Goal: Check status: Check status

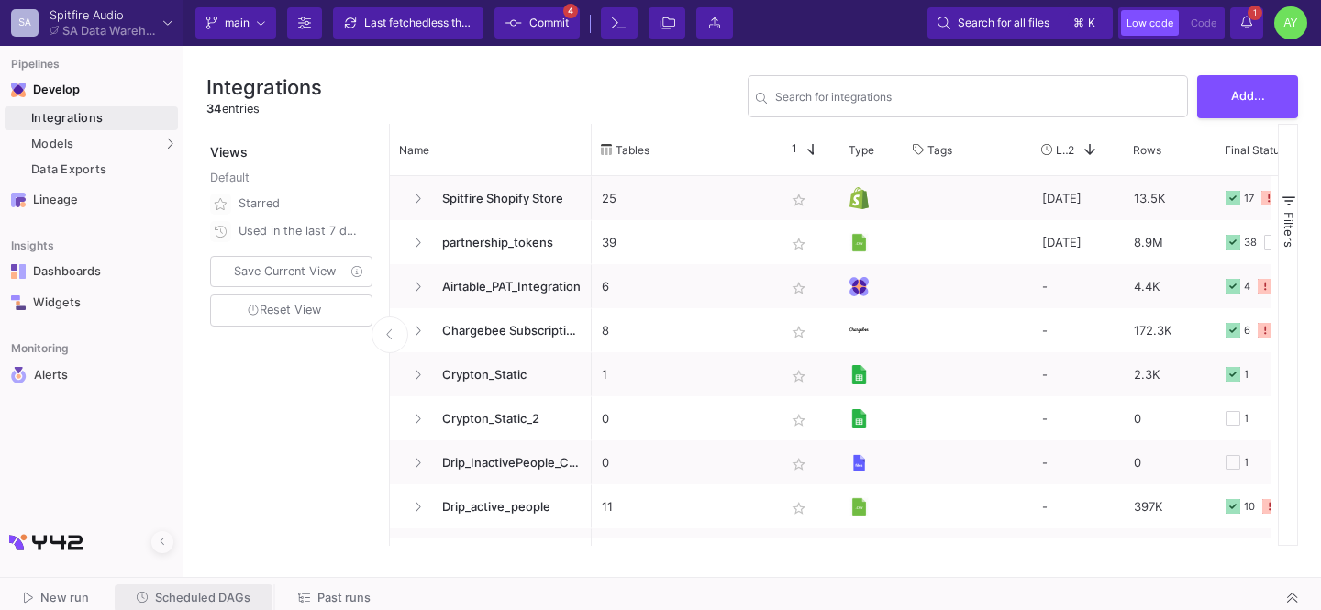
click at [218, 592] on span "Scheduled DAGs" at bounding box center [202, 598] width 95 height 14
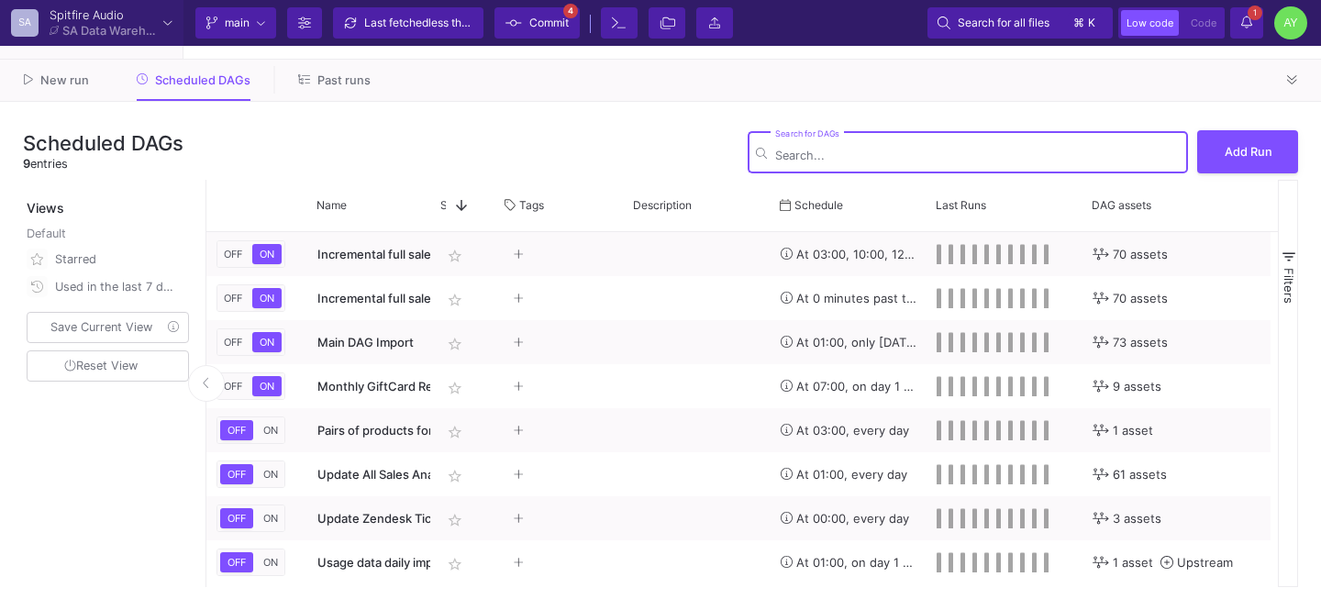
click at [335, 95] on div "New run Scheduled DAGs Past runs" at bounding box center [660, 81] width 1321 height 42
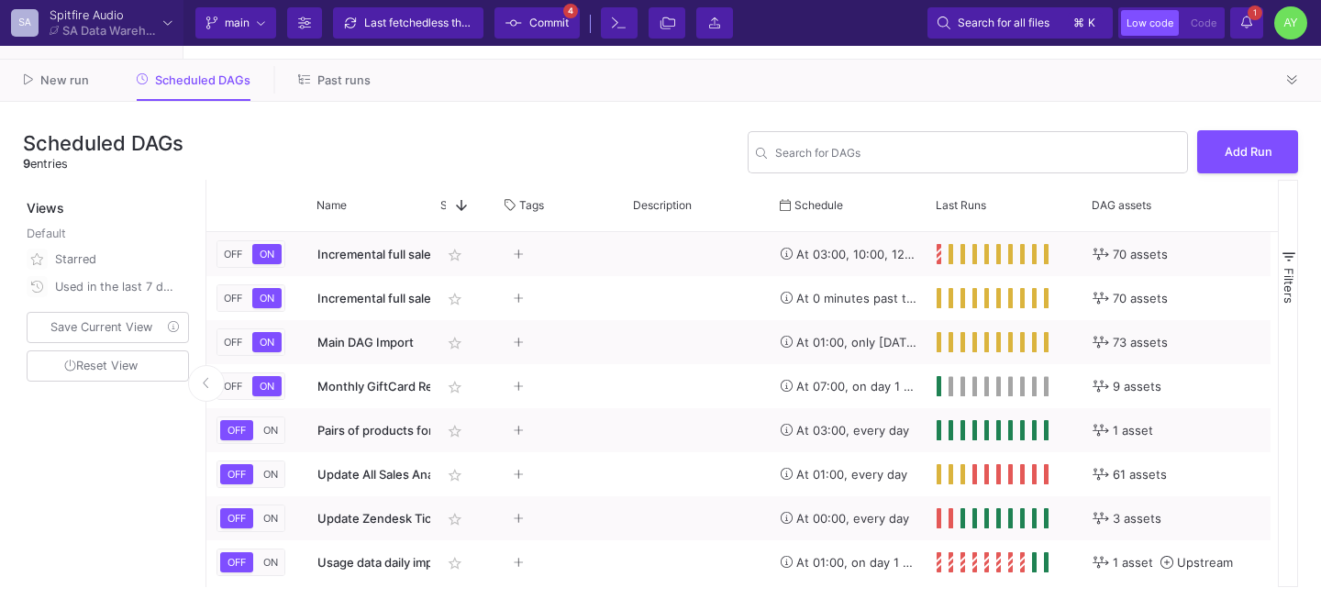
click at [321, 83] on span "Past runs" at bounding box center [344, 80] width 53 height 14
